Goal: Check status: Check status

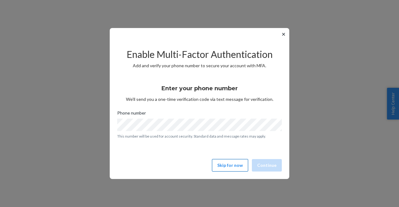
click at [236, 165] on button "Skip for now" at bounding box center [230, 165] width 36 height 12
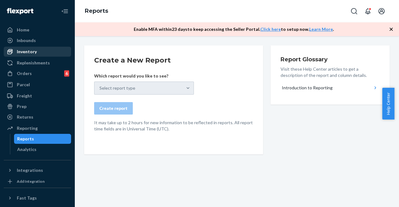
click at [32, 50] on div "Inventory" at bounding box center [27, 52] width 20 height 6
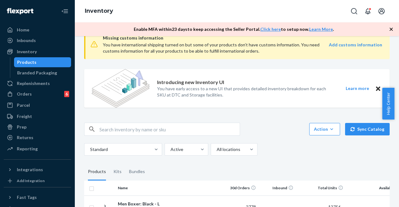
scroll to position [9, 0]
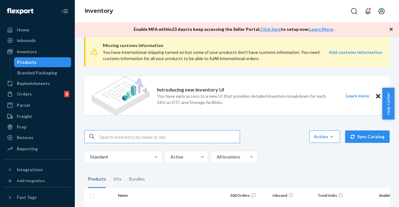
click at [125, 136] on input "text" at bounding box center [169, 136] width 140 height 12
paste input "MAL700-MDW-L"
type input "MAL700-MDW-L"
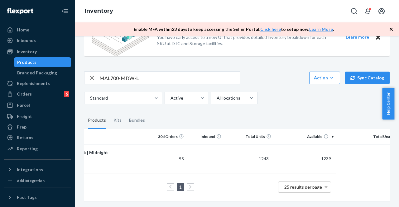
scroll to position [0, 0]
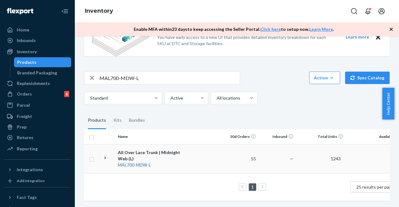
click at [201, 154] on td at bounding box center [203, 158] width 36 height 29
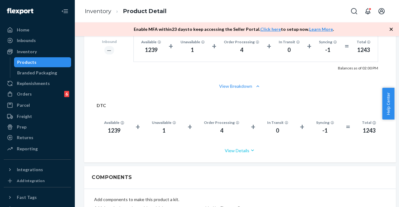
scroll to position [405, 0]
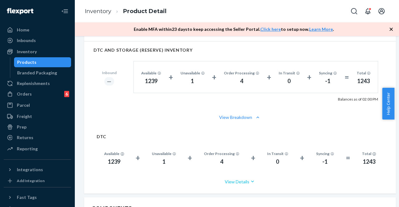
click at [239, 181] on button "View Details" at bounding box center [240, 181] width 287 height 17
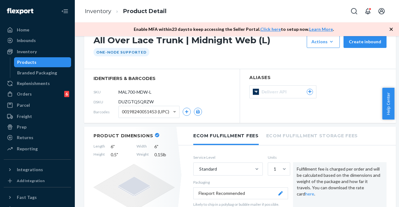
scroll to position [0, 0]
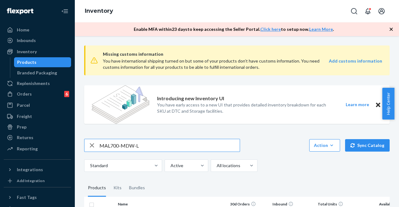
drag, startPoint x: 149, startPoint y: 144, endPoint x: 94, endPoint y: 145, distance: 55.1
click at [94, 145] on div "MAL700-MDW-L" at bounding box center [161, 145] width 155 height 12
click at [157, 142] on input "WAL175-MDW-XXL" at bounding box center [169, 145] width 140 height 12
type input "WAL175-MDW-XXL"
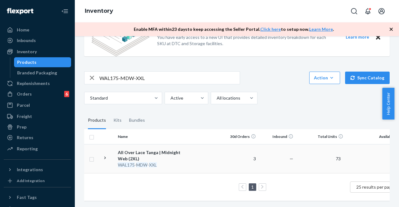
click at [202, 153] on td at bounding box center [203, 158] width 36 height 29
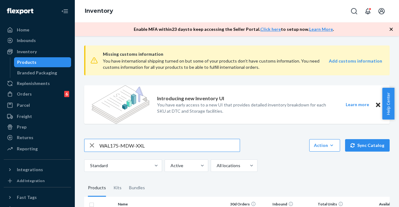
drag, startPoint x: 131, startPoint y: 147, endPoint x: 90, endPoint y: 149, distance: 41.5
click at [90, 149] on div "WAL175-MDW-XXL" at bounding box center [161, 145] width 155 height 12
type input "MAL700-MDW-S"
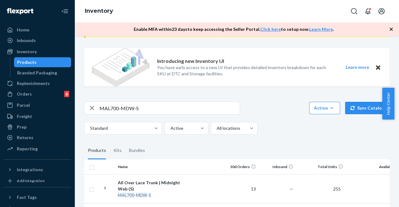
scroll to position [72, 0]
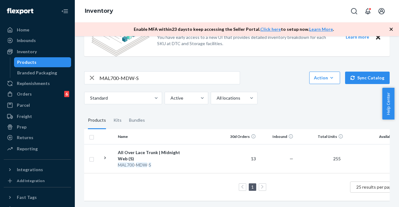
click at [176, 149] on div "All Over Lace Trunk | Midnight Web (S)" at bounding box center [150, 155] width 65 height 12
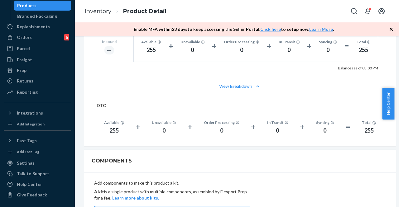
scroll to position [405, 0]
